Goal: Task Accomplishment & Management: Use online tool/utility

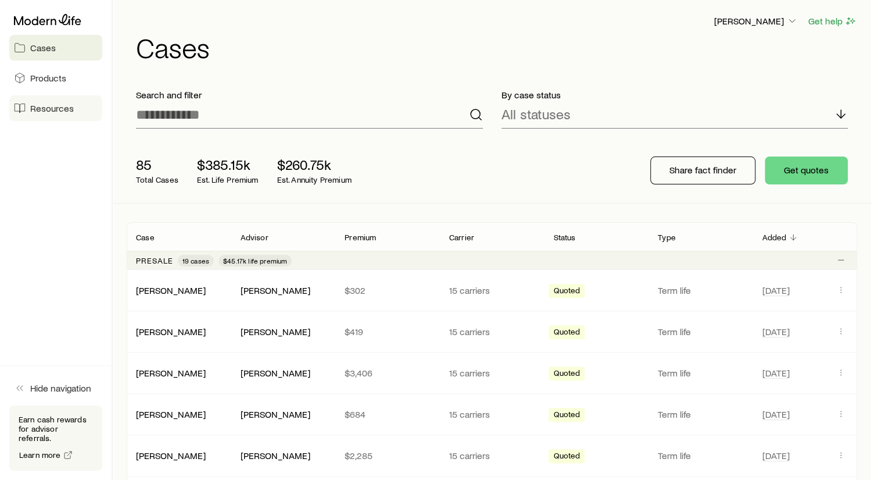
click at [47, 106] on span "Resources" at bounding box center [52, 108] width 44 height 12
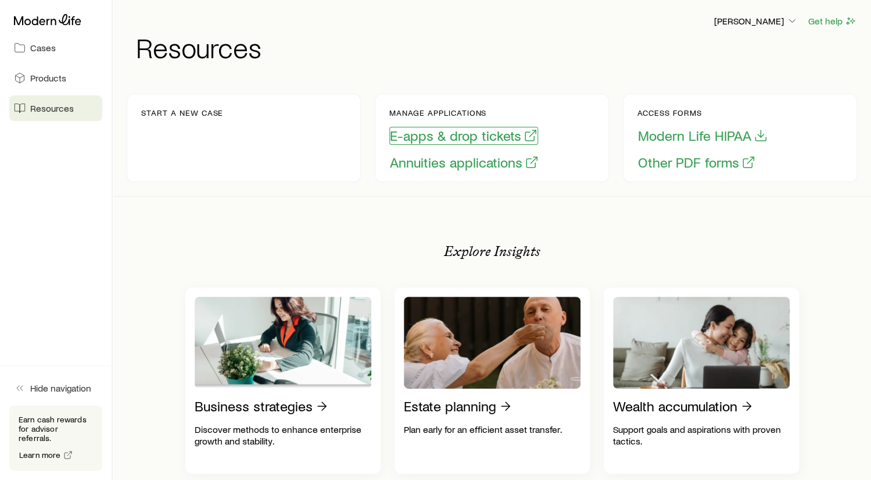
click at [456, 133] on button "E-apps & drop tickets" at bounding box center [464, 136] width 149 height 18
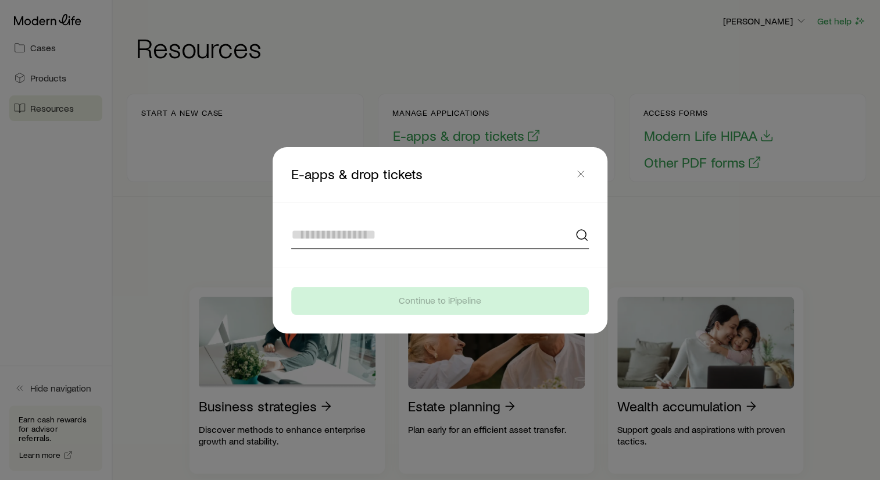
click at [345, 237] on input at bounding box center [440, 235] width 298 height 28
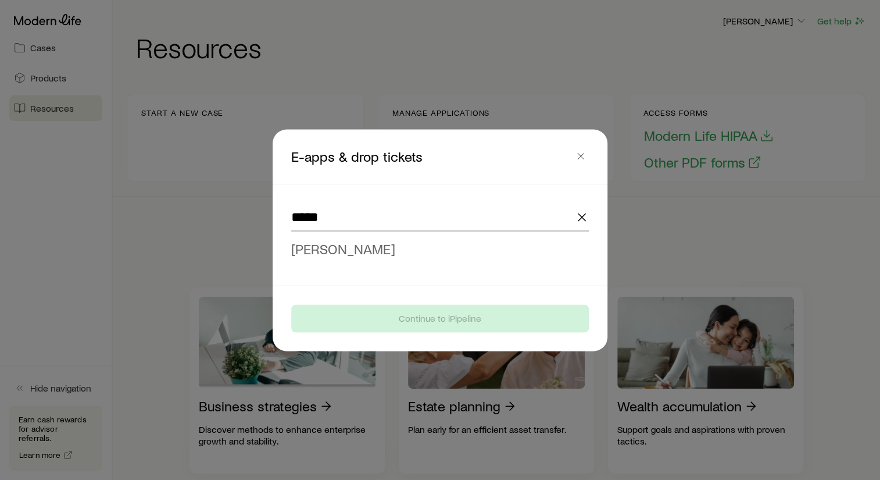
click at [340, 246] on span "[PERSON_NAME]" at bounding box center [343, 248] width 104 height 17
type input "**********"
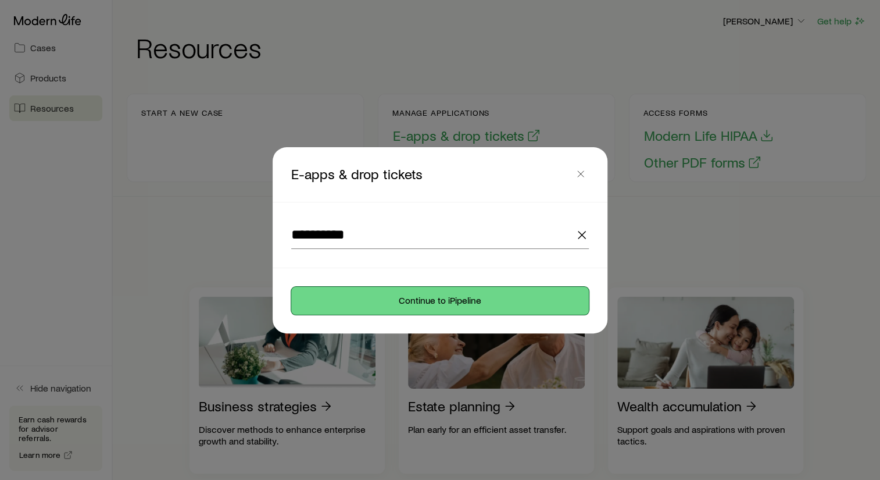
click at [429, 299] on button "Continue to iPipeline" at bounding box center [440, 301] width 298 height 28
